Goal: Check status

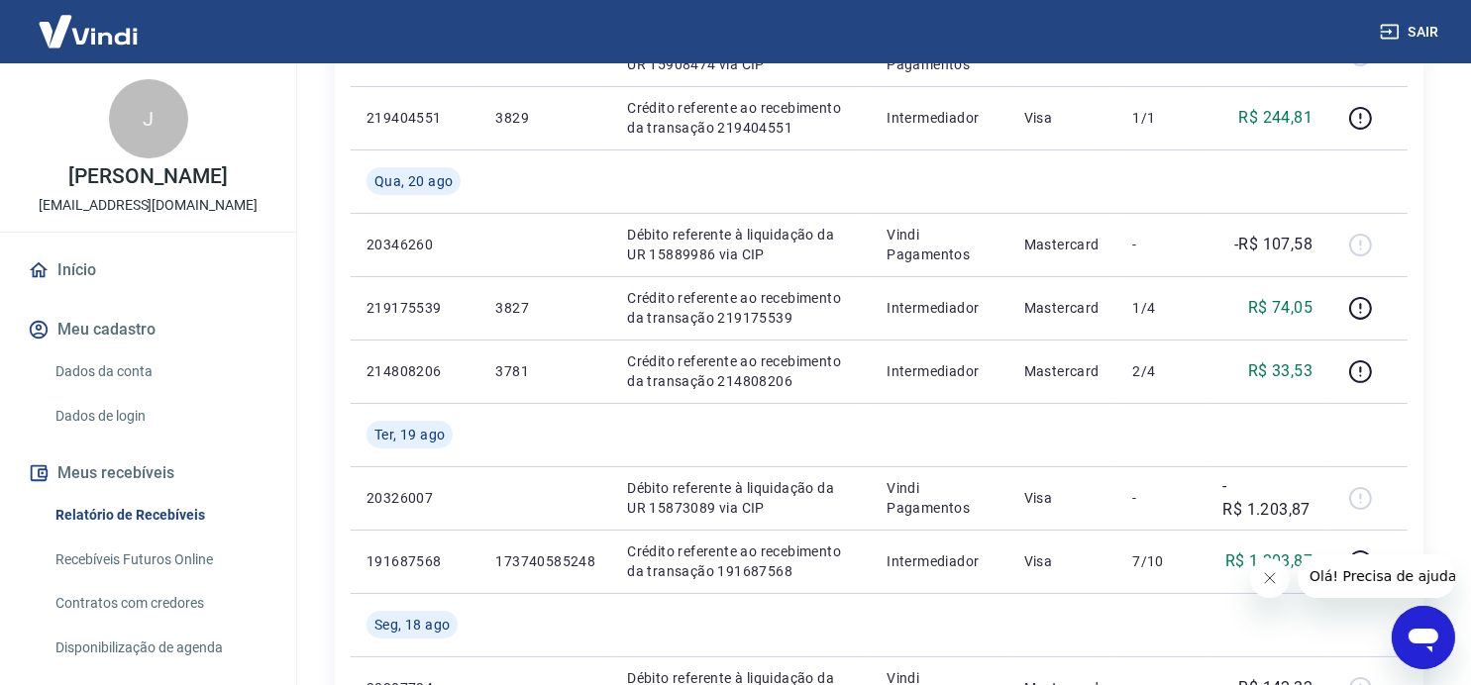
scroll to position [396, 0]
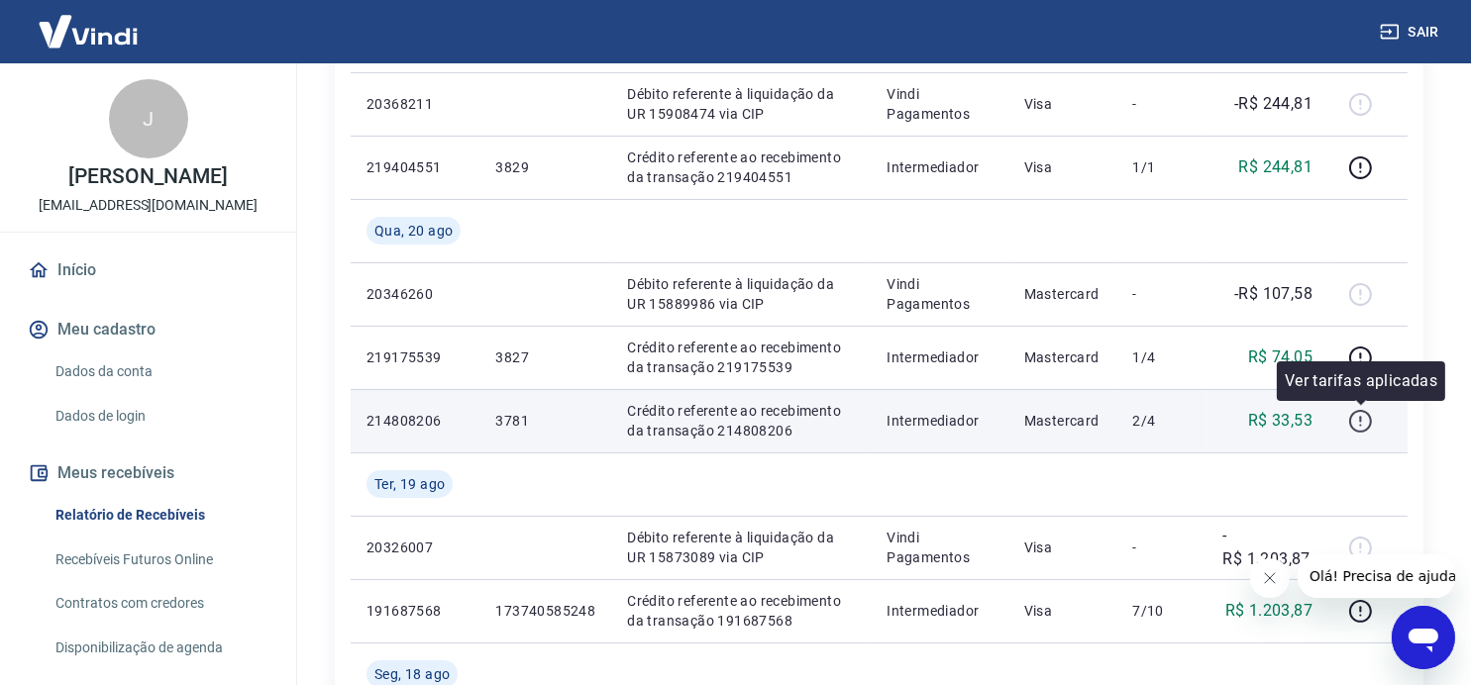
click at [1366, 421] on icon "button" at bounding box center [1360, 421] width 25 height 25
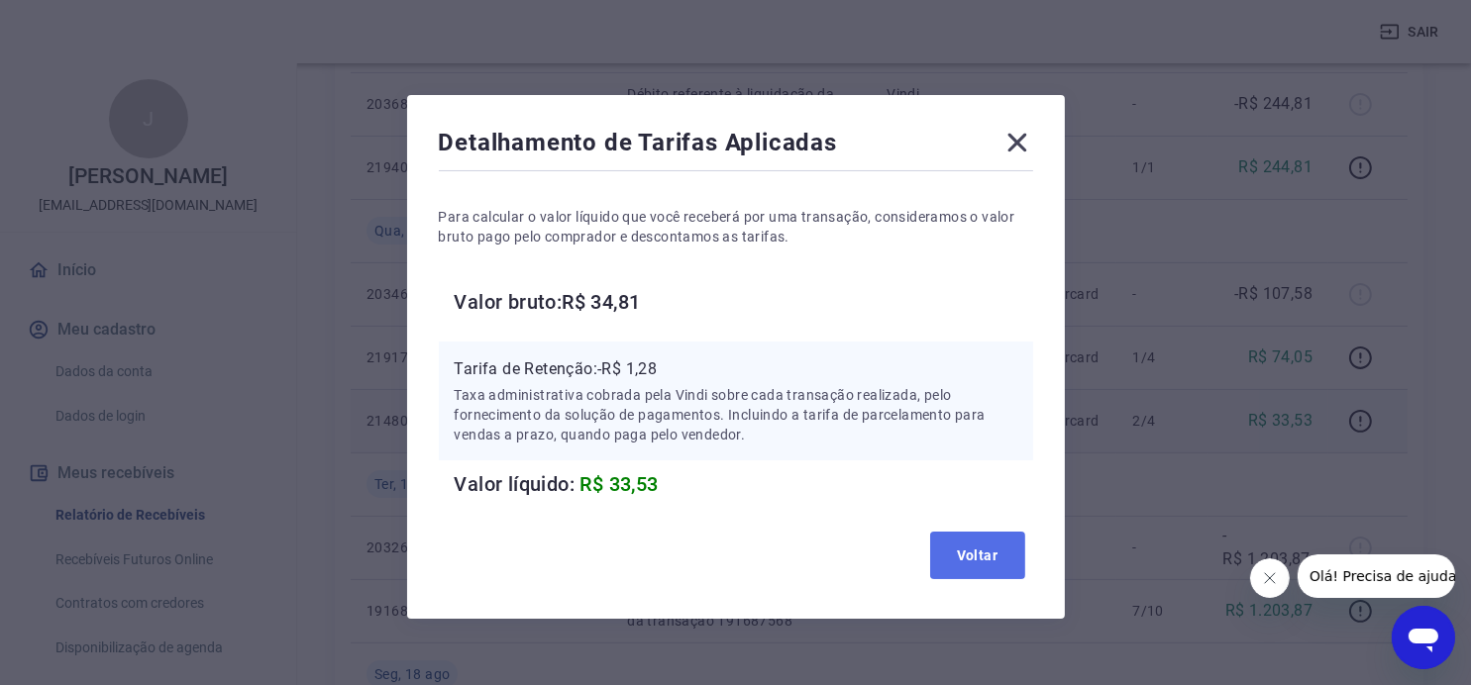
click at [967, 546] on button "Voltar" at bounding box center [977, 556] width 95 height 48
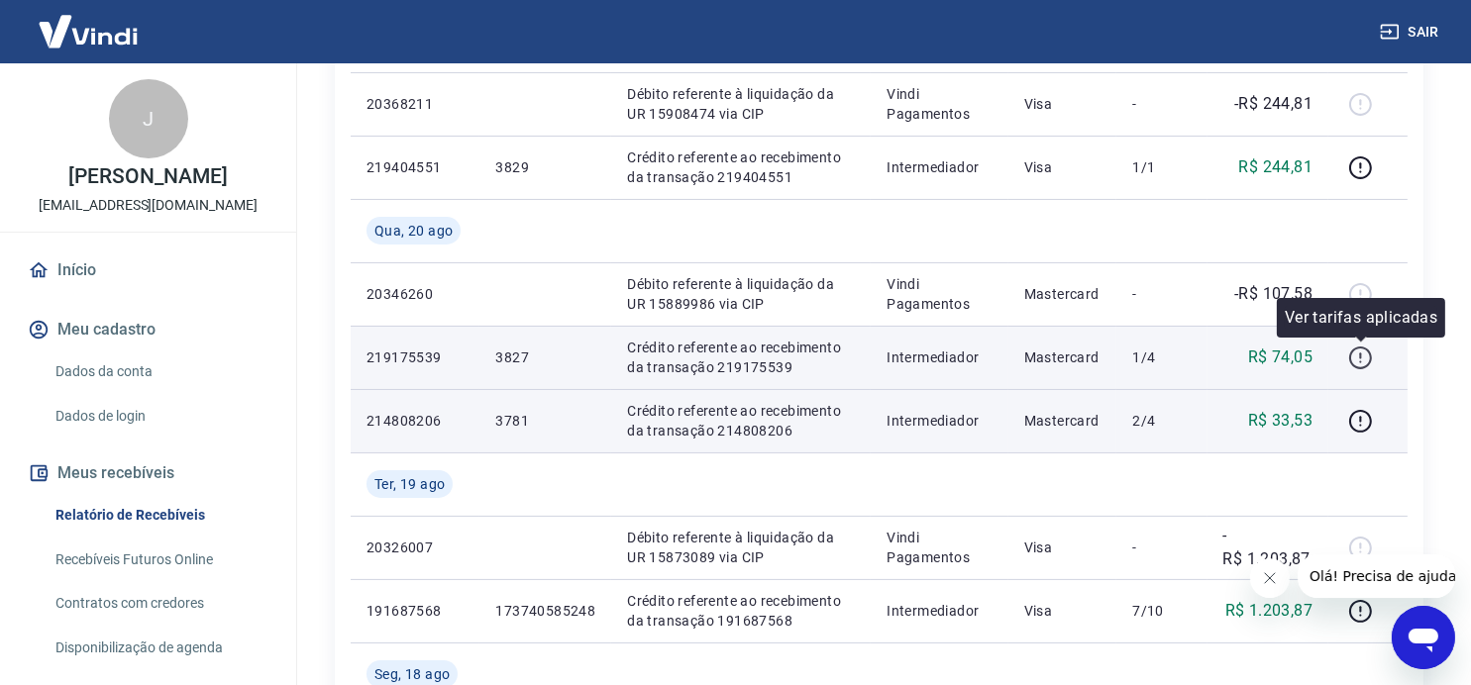
click at [1361, 356] on icon "button" at bounding box center [1360, 356] width 2 height 6
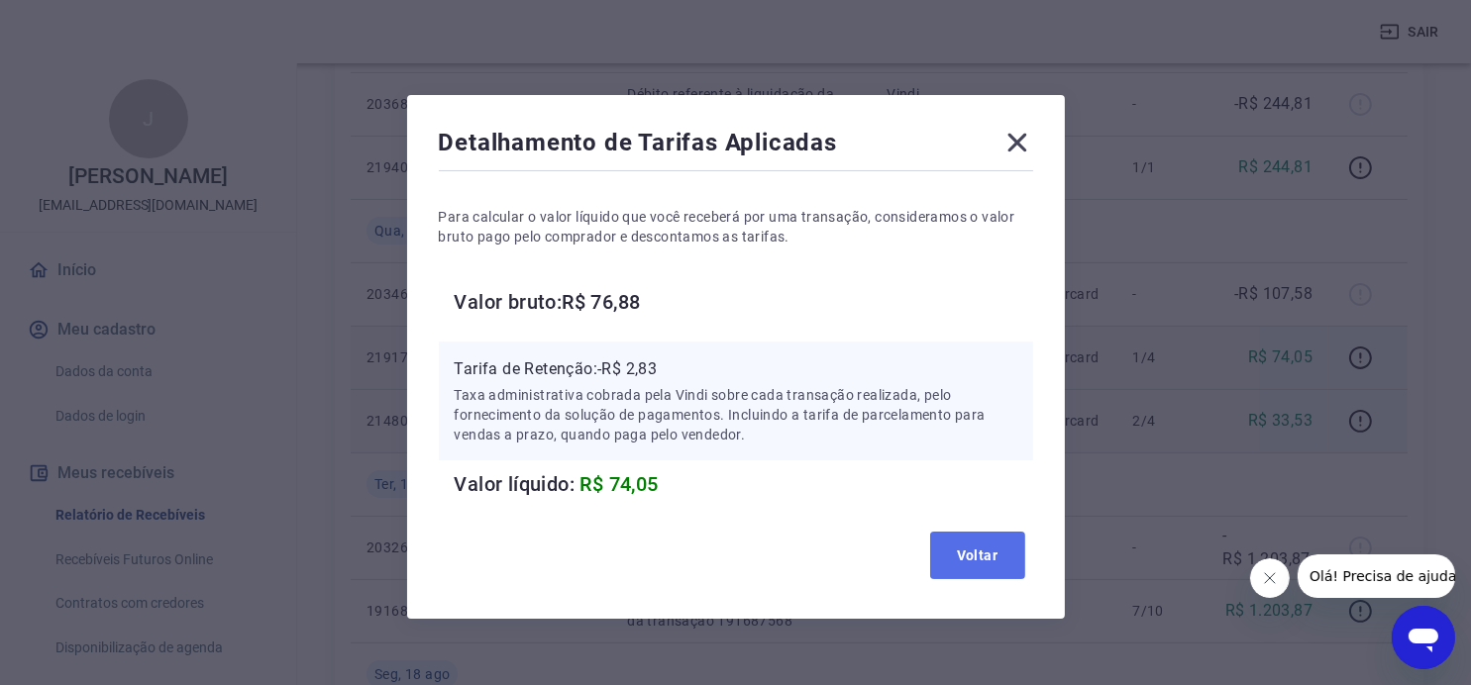
click at [978, 553] on button "Voltar" at bounding box center [977, 556] width 95 height 48
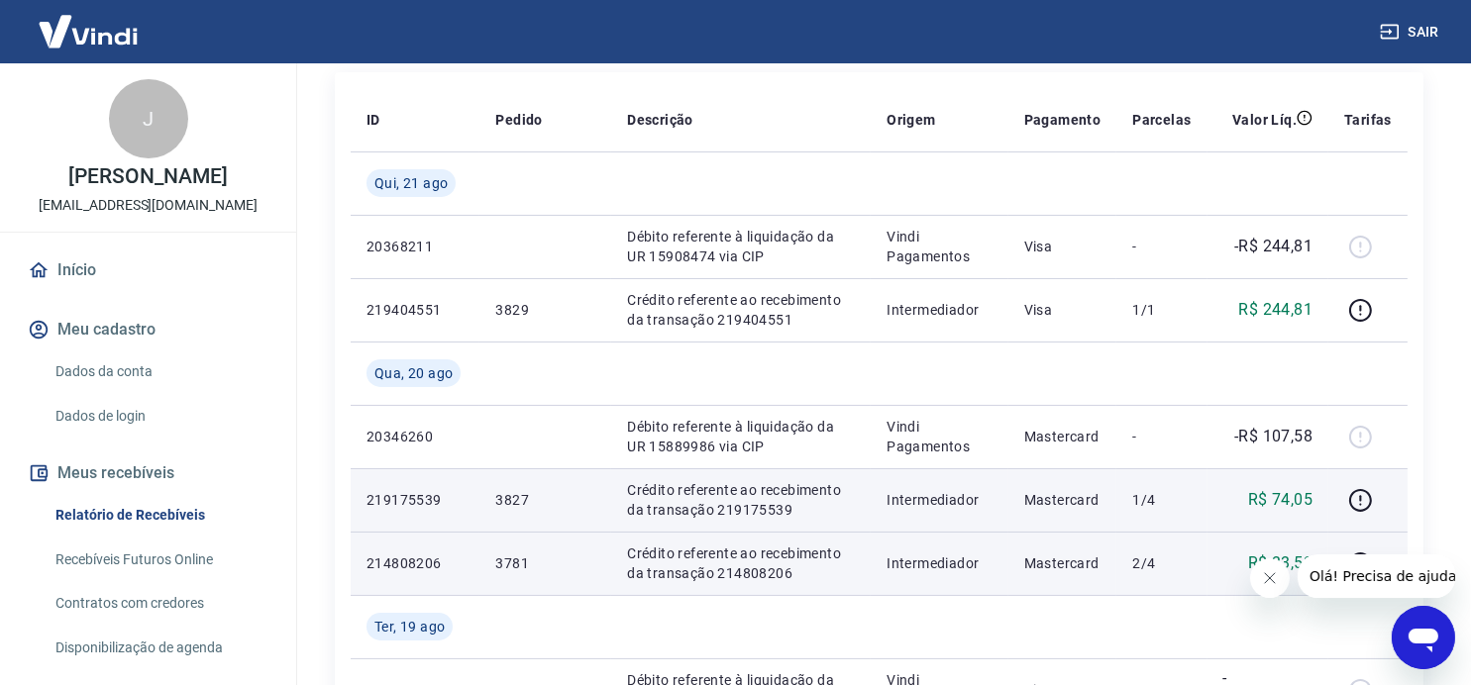
scroll to position [198, 0]
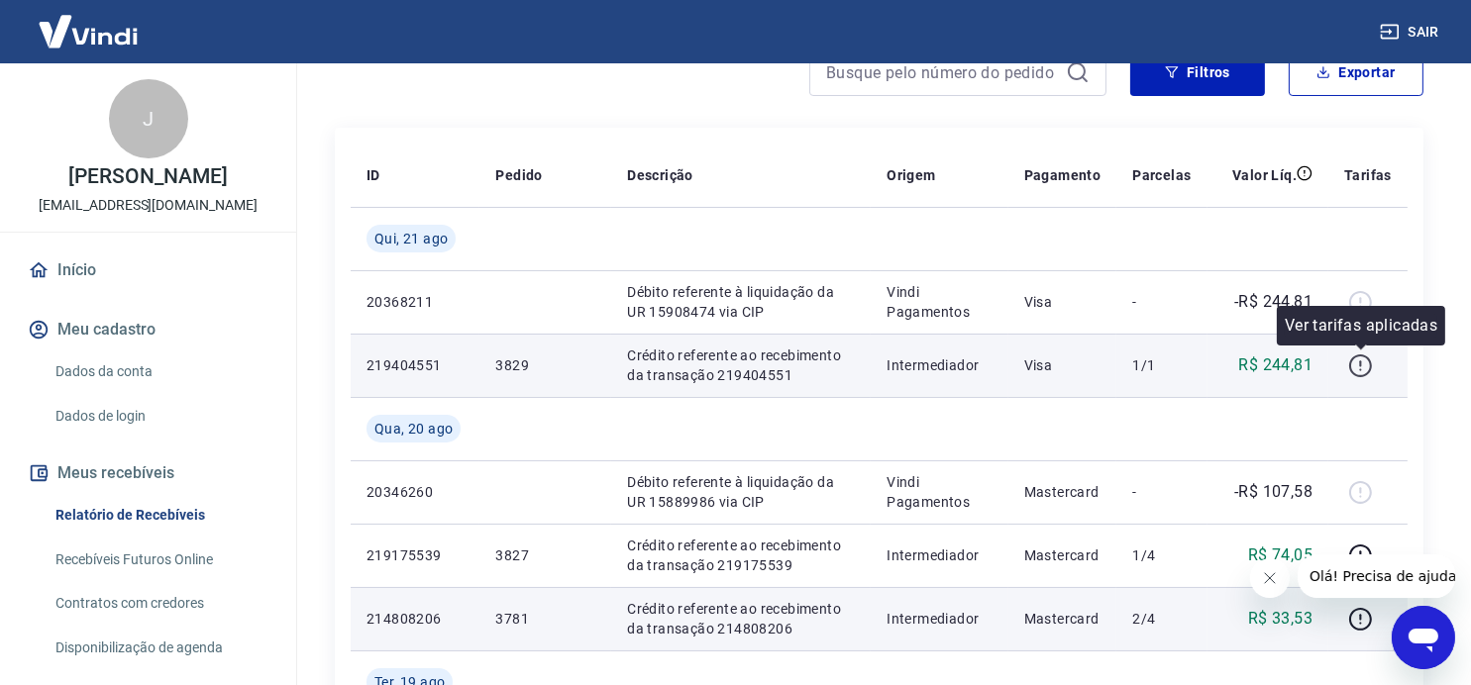
click at [1365, 364] on icon "button" at bounding box center [1360, 366] width 25 height 25
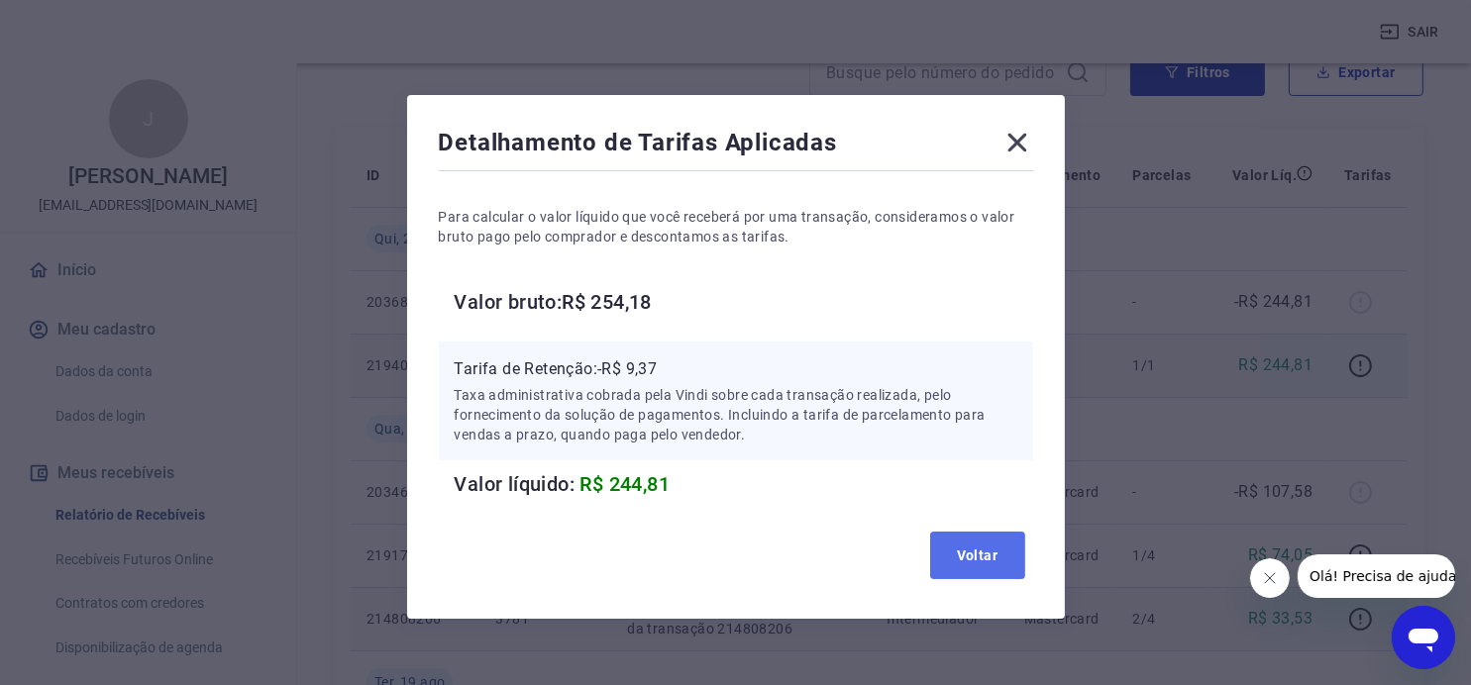
click at [992, 552] on button "Voltar" at bounding box center [977, 556] width 95 height 48
